Goal: Task Accomplishment & Management: Complete application form

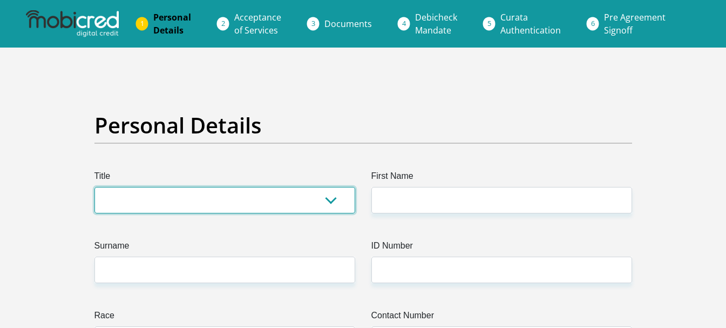
click at [331, 205] on select "Mr Ms Mrs Dr [PERSON_NAME]" at bounding box center [224, 200] width 261 height 26
select select "Mr"
click at [94, 187] on select "Mr Ms Mrs Dr [PERSON_NAME]" at bounding box center [224, 200] width 261 height 26
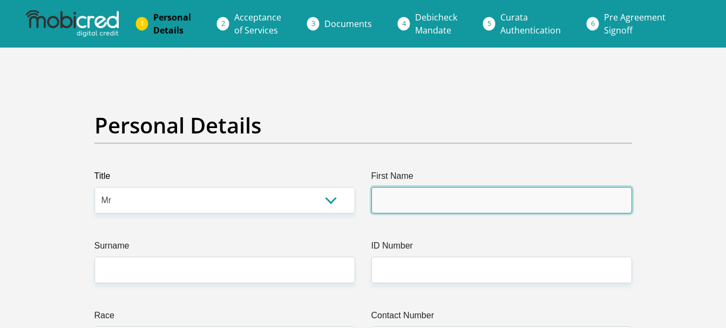
click at [412, 199] on input "First Name" at bounding box center [501, 200] width 261 height 26
type input "Dawid"
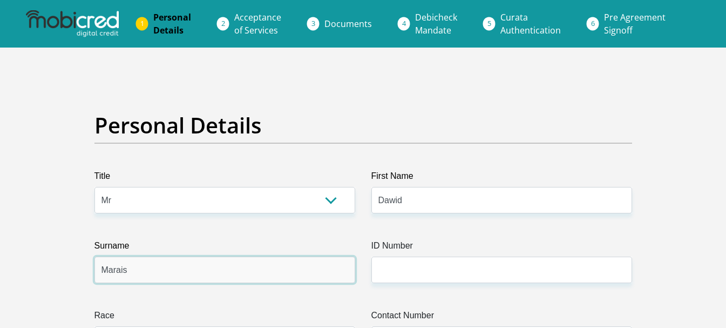
type input "Marais"
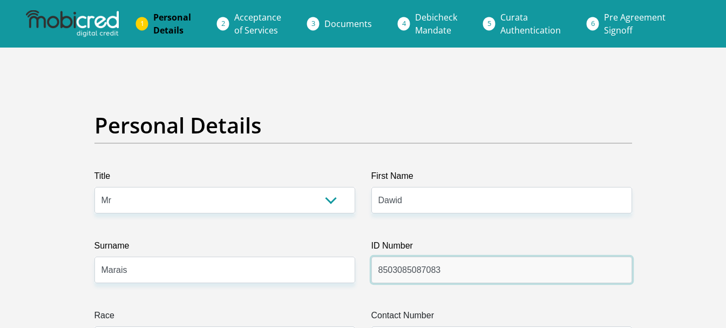
type input "8503085087083"
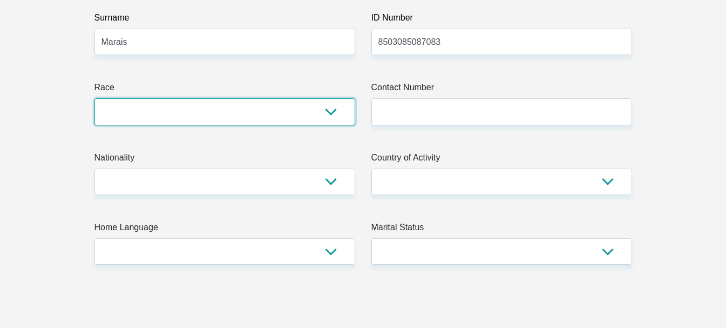
scroll to position [241, 0]
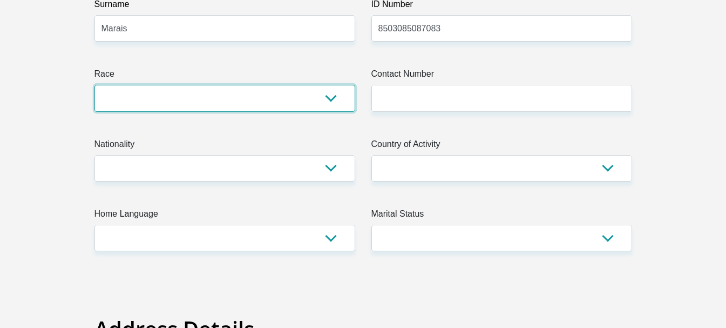
click at [326, 101] on select "Black Coloured Indian White Other" at bounding box center [224, 98] width 261 height 26
select select "4"
click at [94, 85] on select "Black Coloured Indian White Other" at bounding box center [224, 98] width 261 height 26
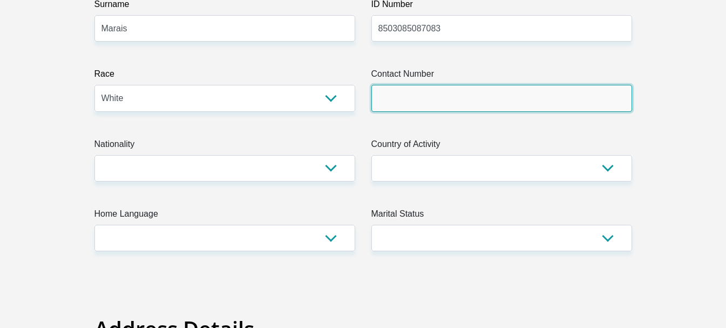
click at [485, 98] on input "Contact Number" at bounding box center [501, 98] width 261 height 26
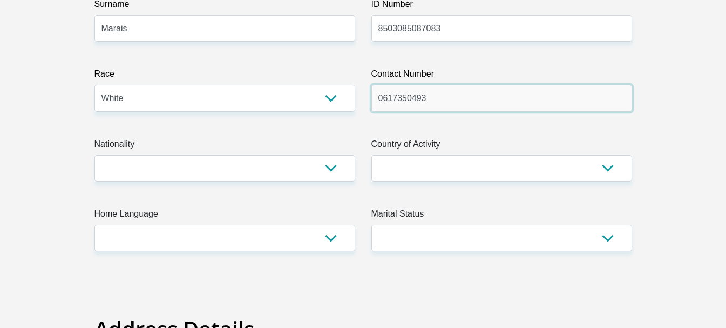
type input "0617350493"
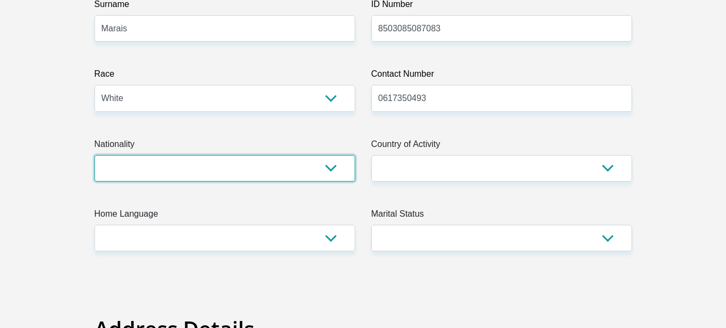
click at [154, 167] on select "[GEOGRAPHIC_DATA] [GEOGRAPHIC_DATA] [GEOGRAPHIC_DATA] [GEOGRAPHIC_DATA] [GEOGRA…" at bounding box center [224, 168] width 261 height 26
select select "ZAF"
click at [94, 155] on select "[GEOGRAPHIC_DATA] [GEOGRAPHIC_DATA] [GEOGRAPHIC_DATA] [GEOGRAPHIC_DATA] [GEOGRA…" at bounding box center [224, 168] width 261 height 26
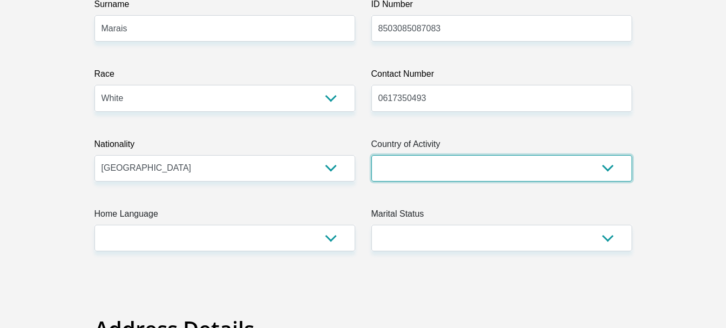
click at [445, 166] on select "[GEOGRAPHIC_DATA] [GEOGRAPHIC_DATA] [GEOGRAPHIC_DATA] [GEOGRAPHIC_DATA] [GEOGRA…" at bounding box center [501, 168] width 261 height 26
select select "ZAF"
click at [371, 155] on select "[GEOGRAPHIC_DATA] [GEOGRAPHIC_DATA] [GEOGRAPHIC_DATA] [GEOGRAPHIC_DATA] [GEOGRA…" at bounding box center [501, 168] width 261 height 26
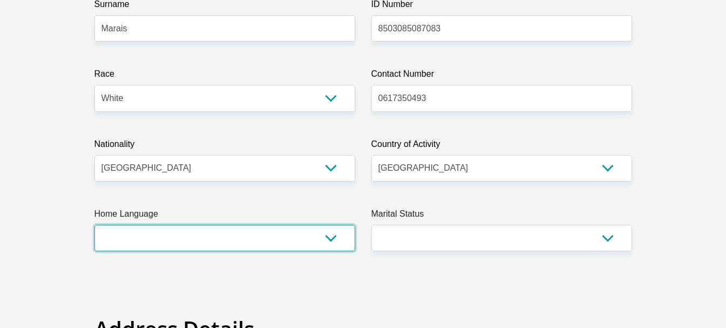
click at [224, 235] on select "Afrikaans English Sepedi South Ndebele Southern Sotho Swati Tsonga Tswana Venda…" at bounding box center [224, 237] width 261 height 26
select select "afr"
click at [94, 224] on select "Afrikaans English Sepedi South Ndebele Southern Sotho Swati Tsonga Tswana Venda…" at bounding box center [224, 237] width 261 height 26
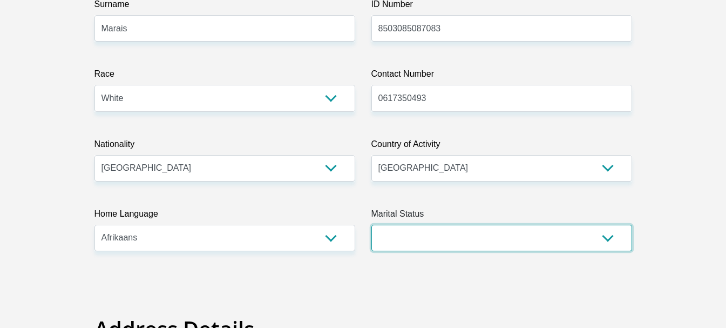
click at [532, 236] on select "Married ANC Single Divorced Widowed Married COP or Customary Law" at bounding box center [501, 237] width 261 height 26
click at [412, 228] on select "Married ANC Single Divorced Widowed Married COP or Customary Law" at bounding box center [501, 237] width 261 height 26
click at [371, 224] on select "Married ANC Single Divorced Widowed Married COP or Customary Law" at bounding box center [501, 237] width 261 height 26
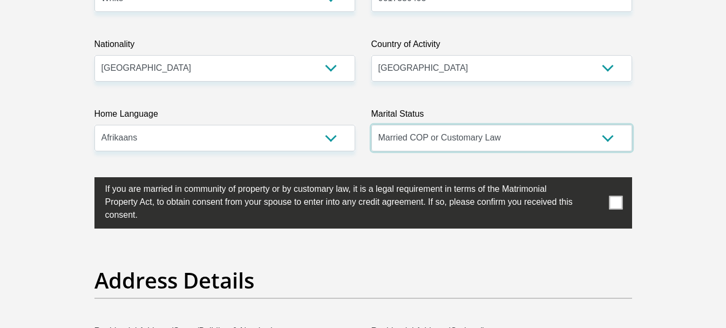
scroll to position [349, 0]
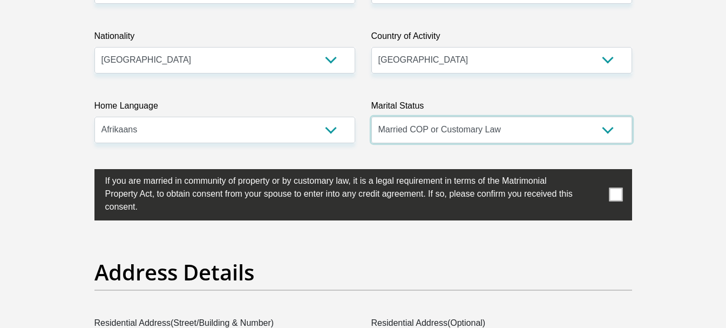
click at [604, 132] on select "Married ANC Single Divorced Widowed Married COP or Customary Law" at bounding box center [501, 130] width 261 height 26
select select "1"
click at [371, 117] on select "Married ANC Single Divorced Widowed Married COP or Customary Law" at bounding box center [501, 130] width 261 height 26
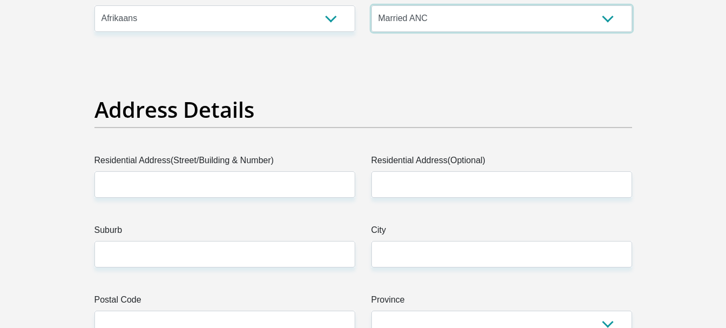
scroll to position [457, 0]
